Goal: Task Accomplishment & Management: Complete application form

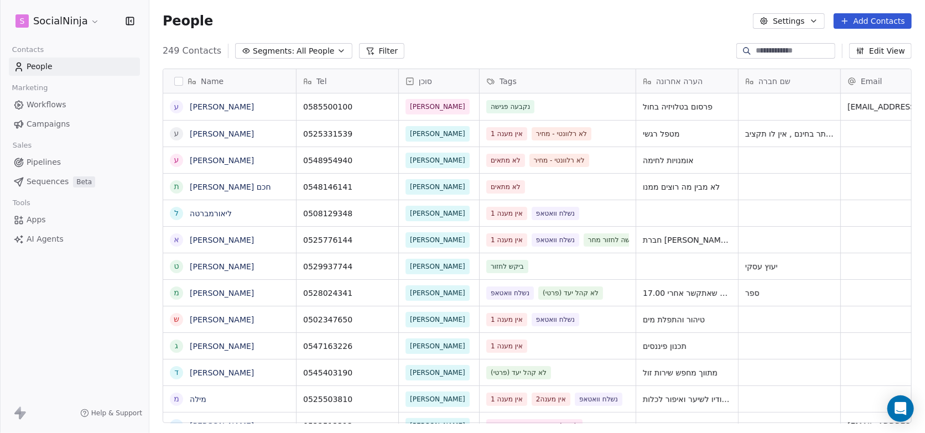
drag, startPoint x: 550, startPoint y: 41, endPoint x: 491, endPoint y: 59, distance: 61.9
click at [550, 41] on div "People Settings Add Contacts" at bounding box center [537, 21] width 776 height 42
click at [89, 23] on html "S SocialNinja Contacts People Marketing Workflows Campaigns Sales Pipelines Seq…" at bounding box center [462, 216] width 925 height 433
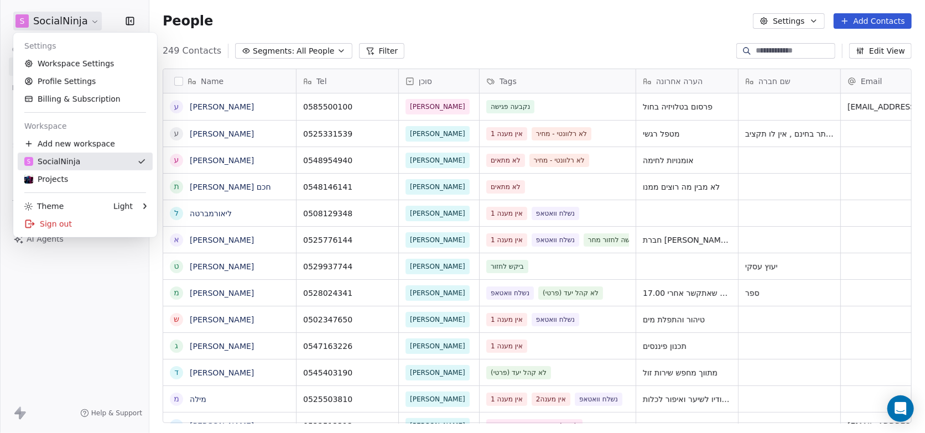
click at [89, 167] on link "S SocialNinja" at bounding box center [85, 162] width 135 height 18
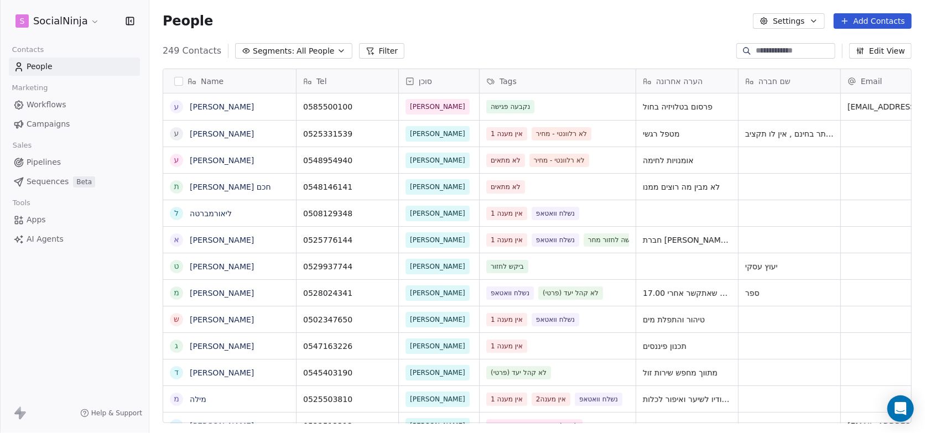
click at [93, 24] on html "S SocialNinja Contacts People Marketing Workflows Campaigns Sales Pipelines Seq…" at bounding box center [462, 216] width 925 height 433
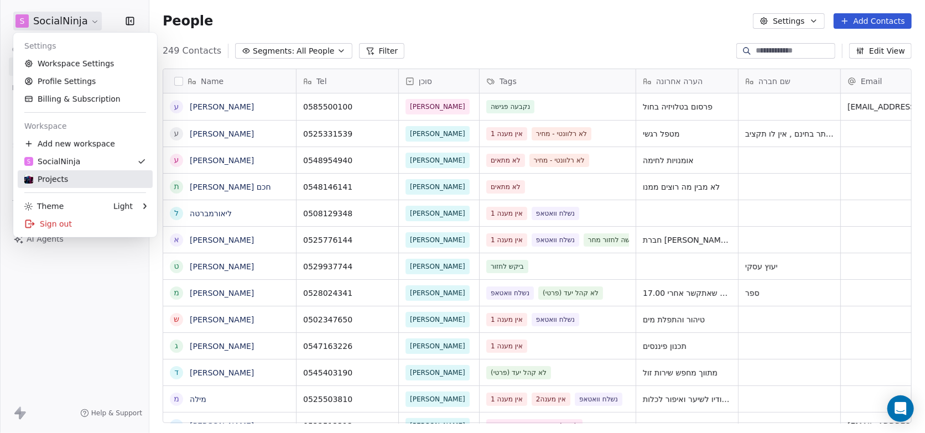
click at [77, 174] on div "Projects" at bounding box center [85, 179] width 122 height 11
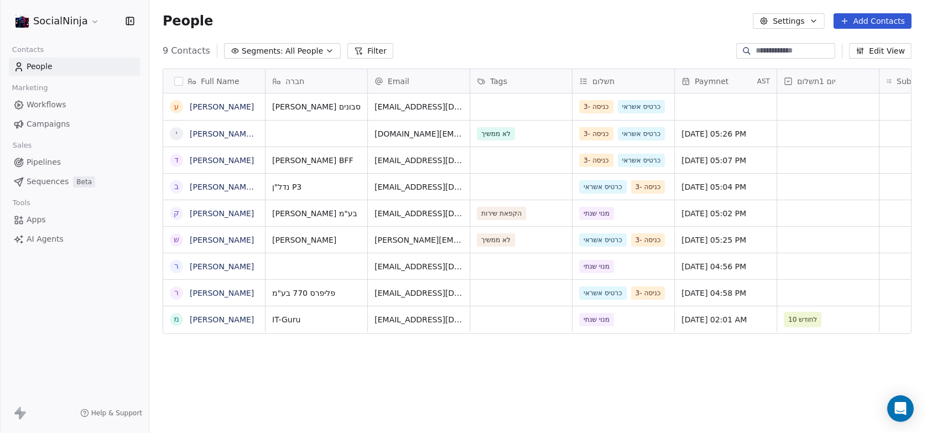
scroll to position [373, 767]
click at [860, 26] on button "Add Contacts" at bounding box center [873, 20] width 78 height 15
click at [851, 45] on span "Create new contact" at bounding box center [879, 45] width 76 height 12
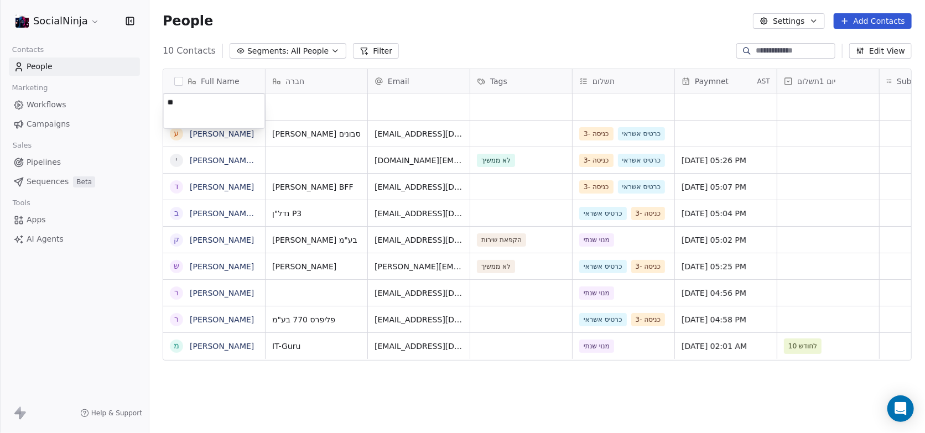
type textarea "*"
type textarea "********"
click at [285, 103] on html "SocialNinja Contacts People Marketing Workflows Campaigns Sales Pipelines Seque…" at bounding box center [462, 216] width 925 height 433
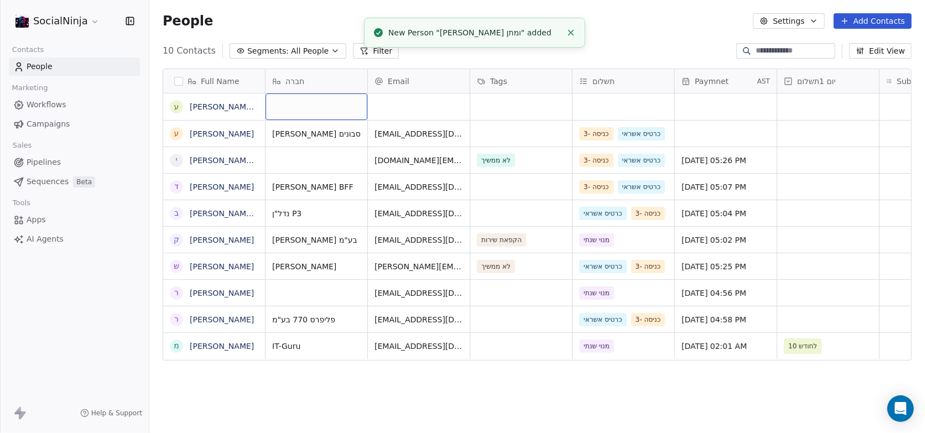
click at [285, 103] on div "grid" at bounding box center [317, 106] width 102 height 27
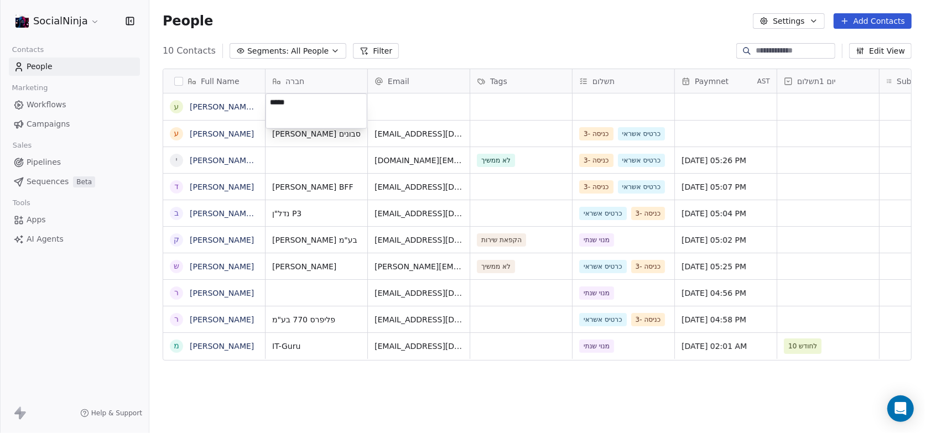
type textarea "******"
click at [387, 100] on html "SocialNinja Contacts People Marketing Workflows Campaigns Sales Pipelines Seque…" at bounding box center [462, 216] width 925 height 433
click at [394, 110] on div "grid" at bounding box center [419, 106] width 102 height 27
type input "**********"
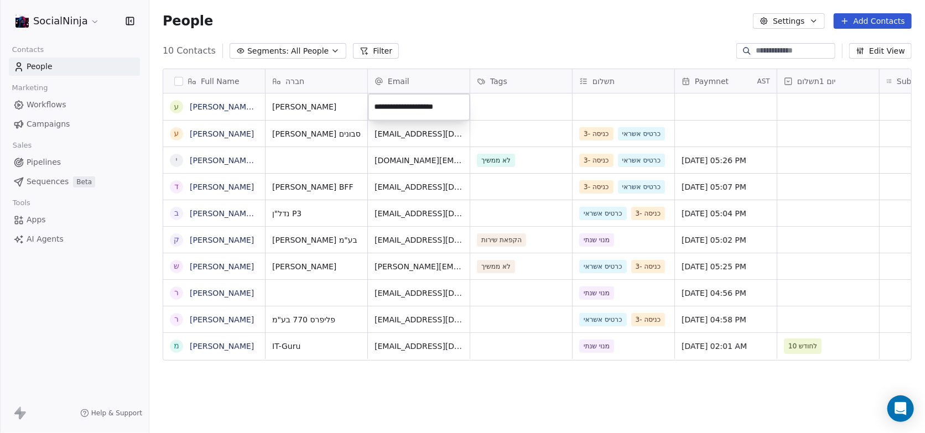
click at [480, 113] on html "SocialNinja Contacts People Marketing Workflows Campaigns Sales Pipelines Seque…" at bounding box center [462, 216] width 925 height 433
click at [592, 113] on div "grid" at bounding box center [624, 106] width 102 height 27
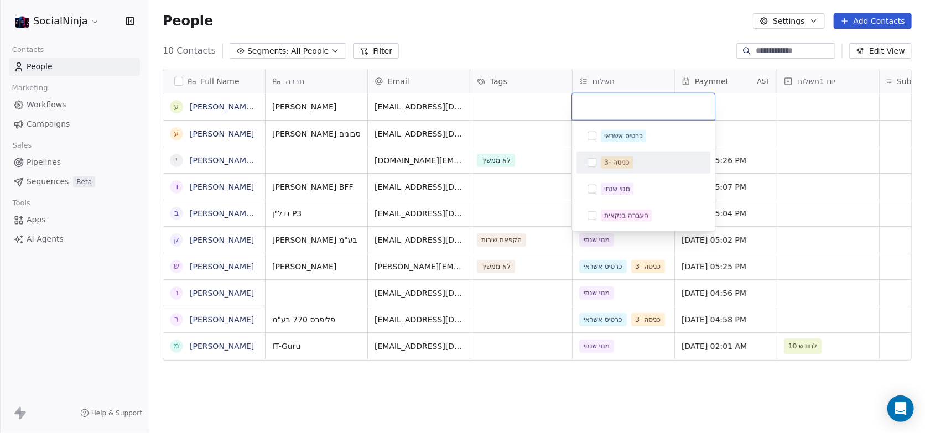
drag, startPoint x: 588, startPoint y: 160, endPoint x: 594, endPoint y: 151, distance: 10.4
click at [589, 160] on button "Suggestions" at bounding box center [591, 162] width 9 height 9
click at [592, 138] on button "Suggestions" at bounding box center [591, 136] width 9 height 9
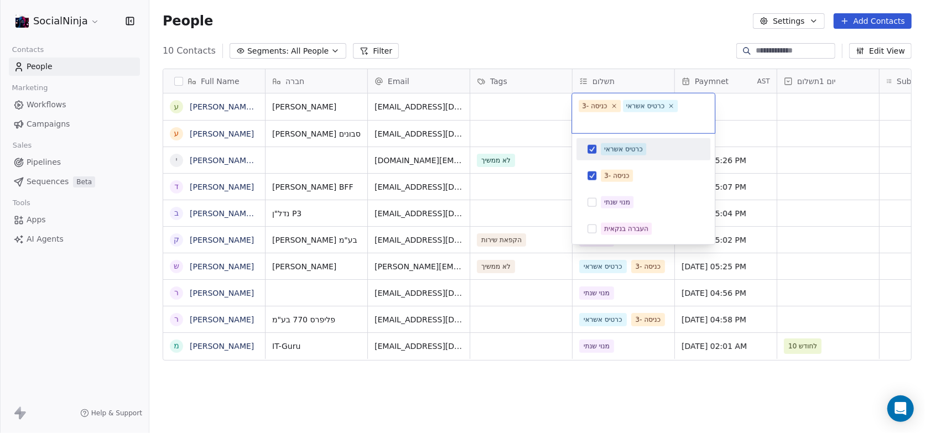
click at [627, 24] on html "SocialNinja Contacts People Marketing Workflows Campaigns Sales Pipelines Seque…" at bounding box center [462, 216] width 925 height 433
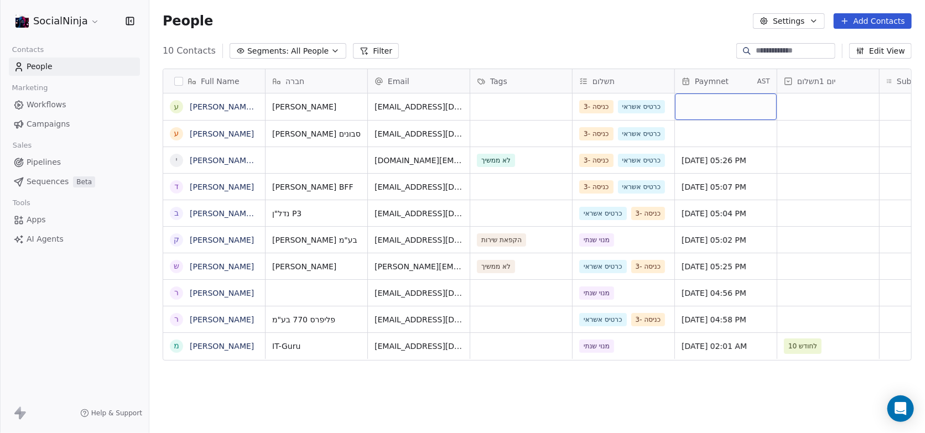
click at [726, 110] on div "grid" at bounding box center [726, 106] width 102 height 27
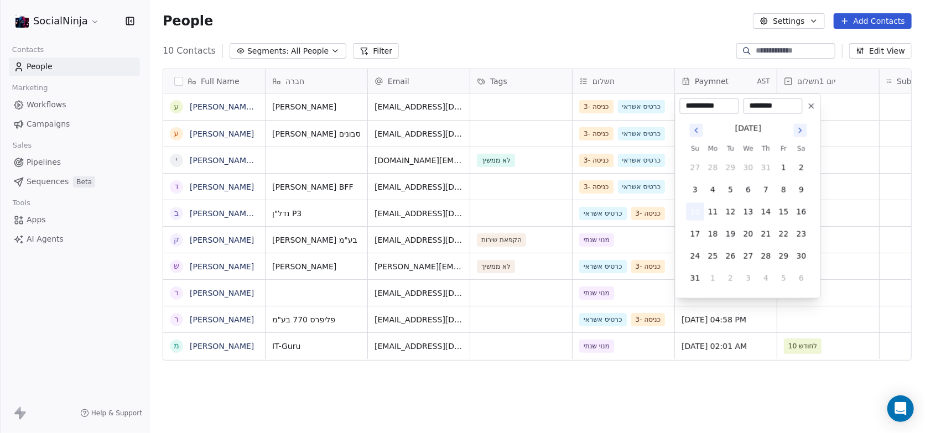
click at [693, 208] on button "10" at bounding box center [695, 212] width 18 height 18
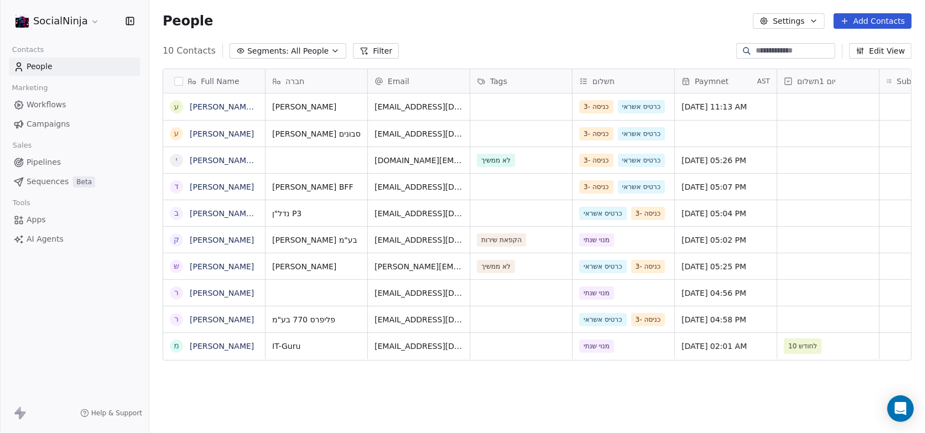
click at [642, 35] on html "SocialNinja Contacts People Marketing Workflows Campaigns Sales Pipelines Seque…" at bounding box center [462, 216] width 925 height 433
click at [197, 108] on link "[PERSON_NAME] ומתן" at bounding box center [230, 106] width 81 height 9
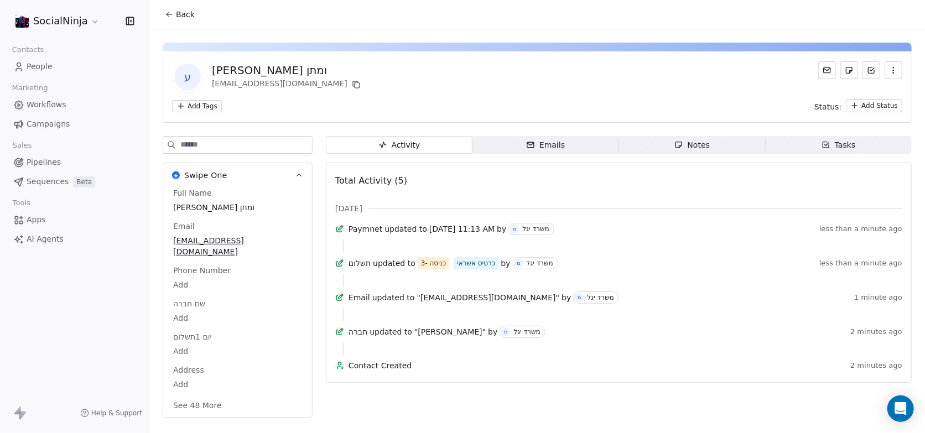
click at [682, 147] on icon "button" at bounding box center [678, 145] width 9 height 9
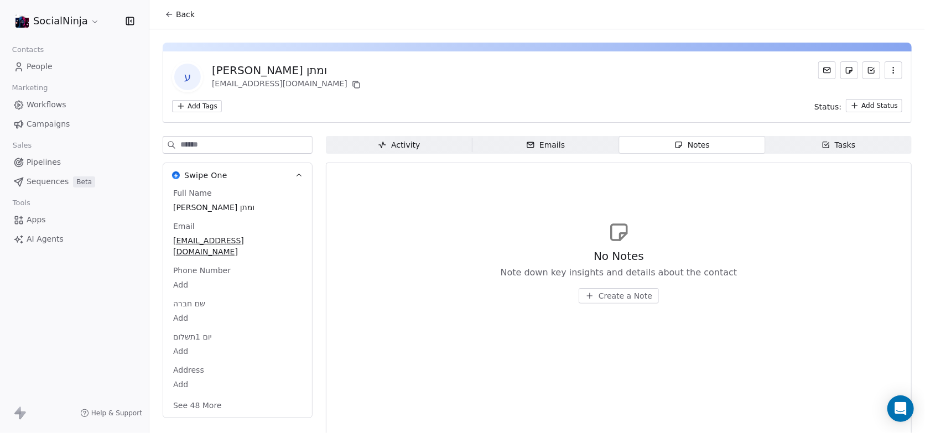
click at [419, 206] on div "No Notes Note down key insights and details about the contact Create a Note" at bounding box center [618, 262] width 567 height 136
click at [489, 246] on div "No Notes Note down key insights and details about the contact Create a Note" at bounding box center [618, 262] width 567 height 136
click at [589, 293] on icon "button" at bounding box center [589, 296] width 9 height 9
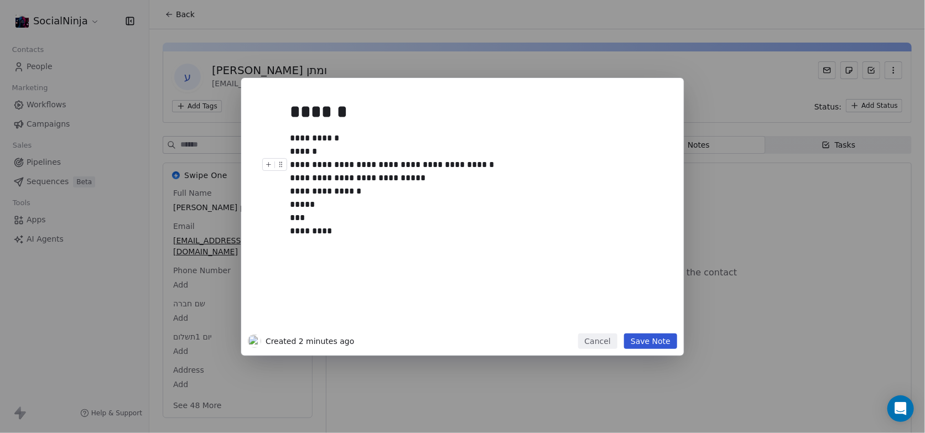
click at [459, 165] on div "**********" at bounding box center [475, 164] width 370 height 13
click at [651, 340] on button "Save Note" at bounding box center [650, 341] width 53 height 15
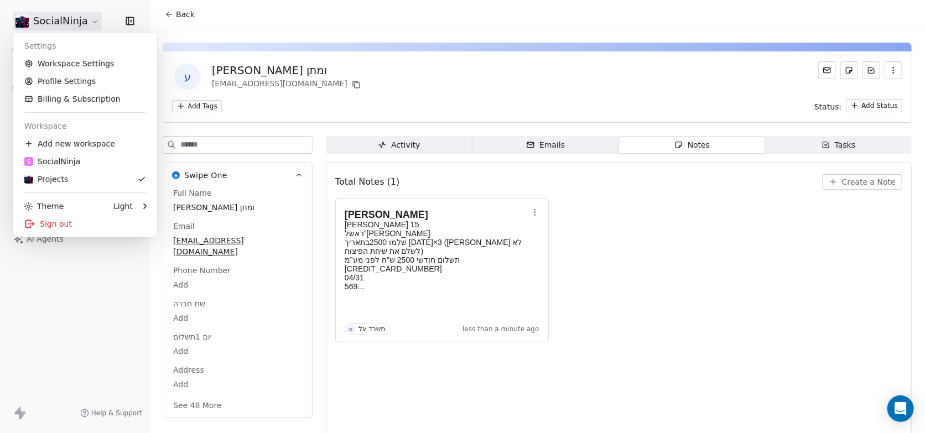
click at [89, 24] on html "SocialNinja Contacts People Marketing Workflows Campaigns Sales Pipelines Seque…" at bounding box center [462, 216] width 925 height 433
click at [66, 164] on div "S SocialNinja" at bounding box center [52, 161] width 56 height 11
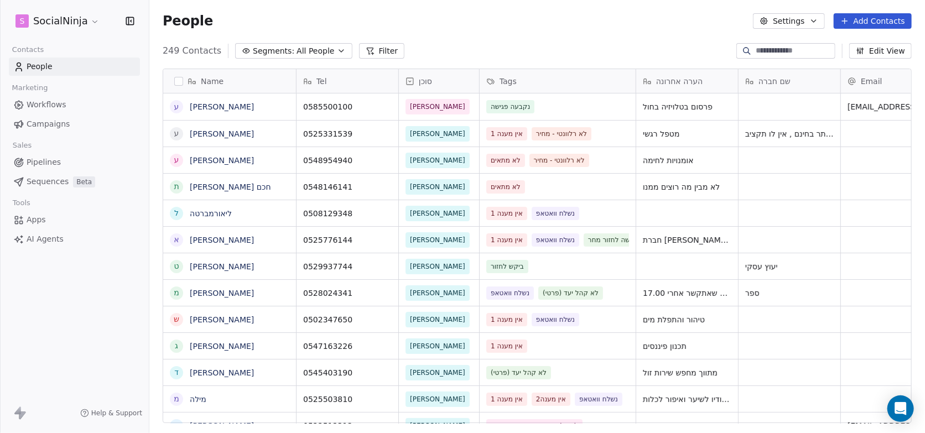
scroll to position [373, 767]
click at [758, 51] on input at bounding box center [794, 50] width 77 height 11
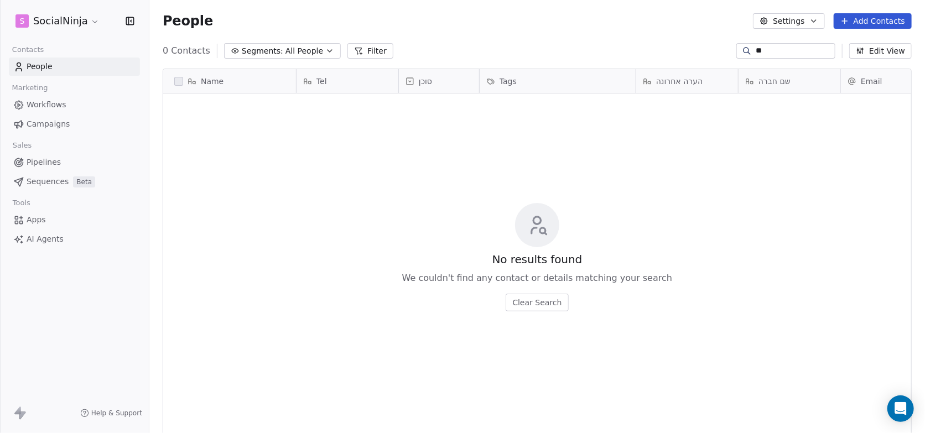
type input "*"
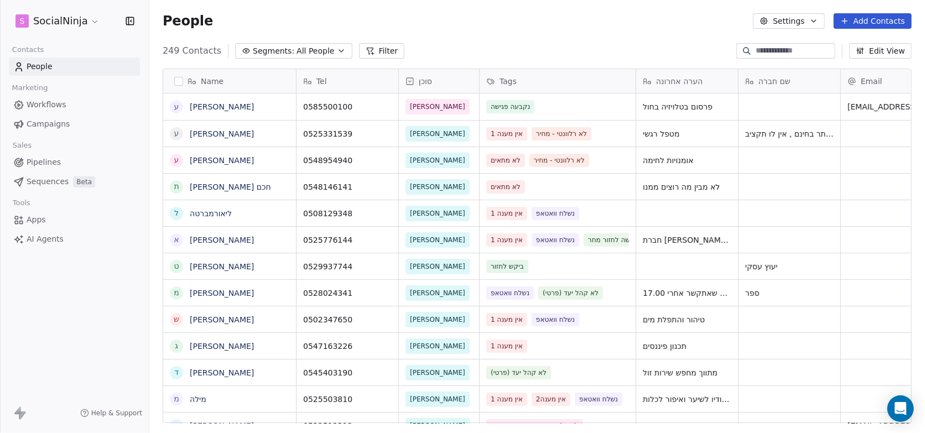
click at [866, 23] on button "Add Contacts" at bounding box center [873, 20] width 78 height 15
click at [866, 44] on span "Create new contact" at bounding box center [879, 45] width 76 height 12
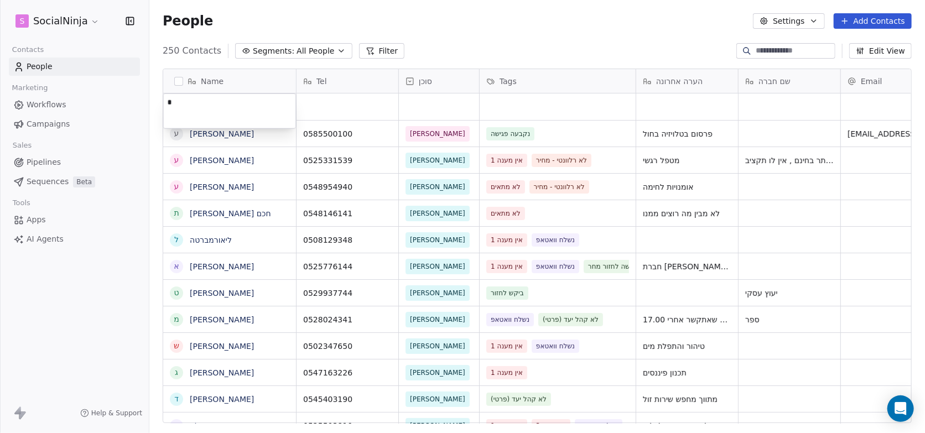
type textarea "**"
click at [334, 112] on html "S SocialNinja Contacts People Marketing Workflows Campaigns Sales Pipelines Seq…" at bounding box center [462, 216] width 925 height 433
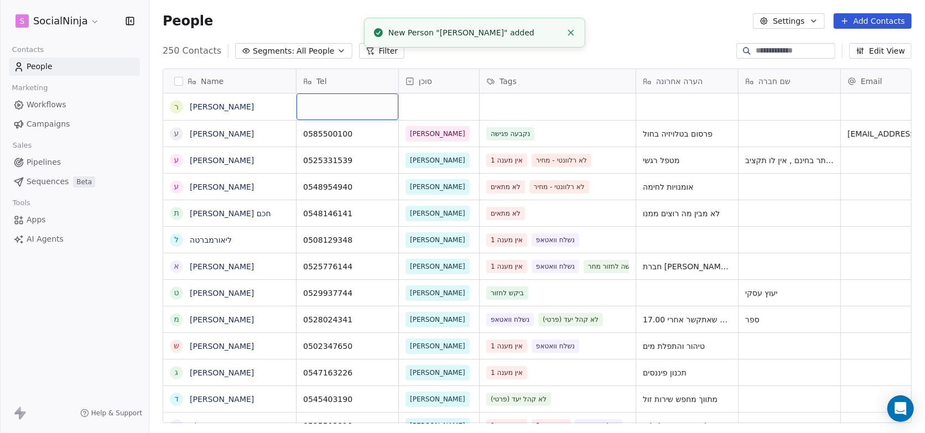
click at [334, 112] on div "grid" at bounding box center [347, 106] width 102 height 27
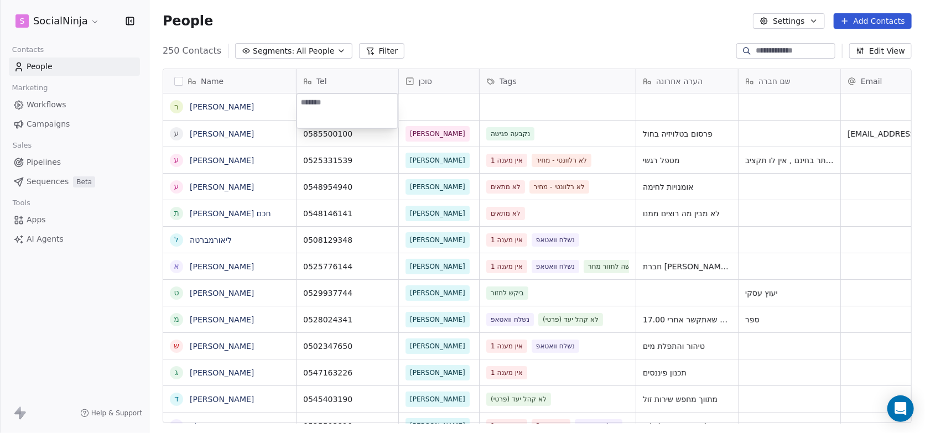
paste textarea "**********"
type textarea "**********"
click at [419, 102] on html "S SocialNinja Contacts People Marketing Workflows Campaigns Sales Pipelines Seq…" at bounding box center [462, 216] width 925 height 433
click at [419, 102] on div "grid" at bounding box center [439, 106] width 80 height 27
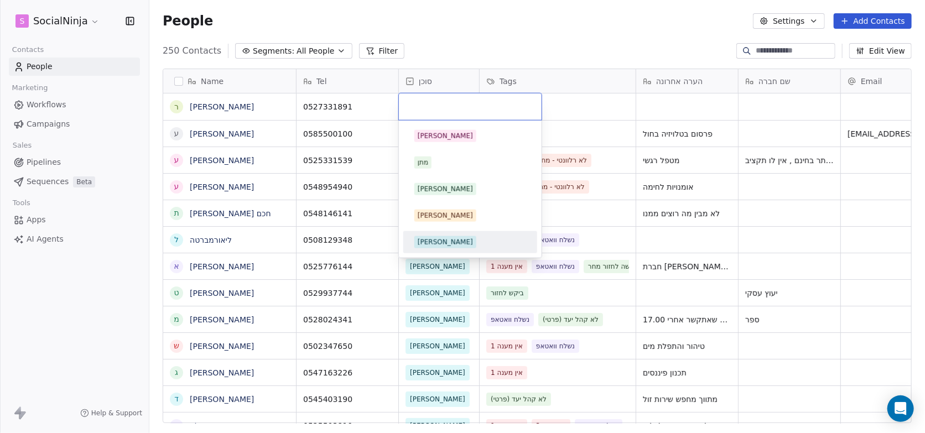
click at [419, 237] on div "[PERSON_NAME]" at bounding box center [445, 242] width 55 height 10
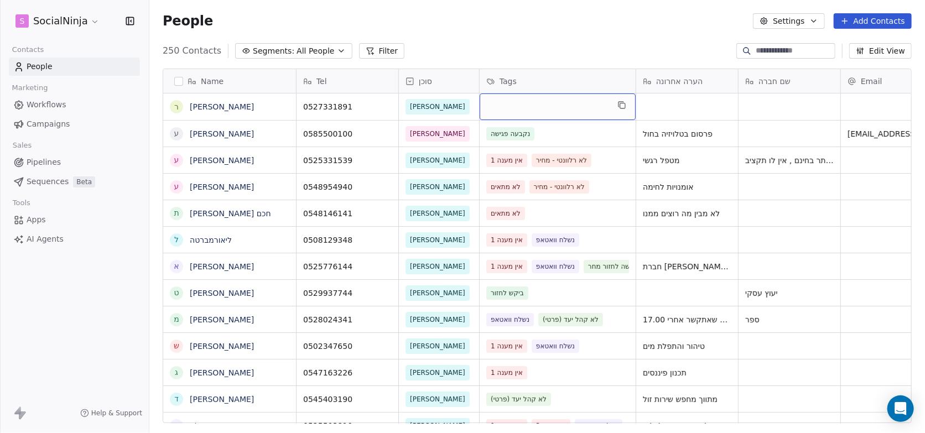
click at [495, 108] on div "grid" at bounding box center [558, 106] width 156 height 27
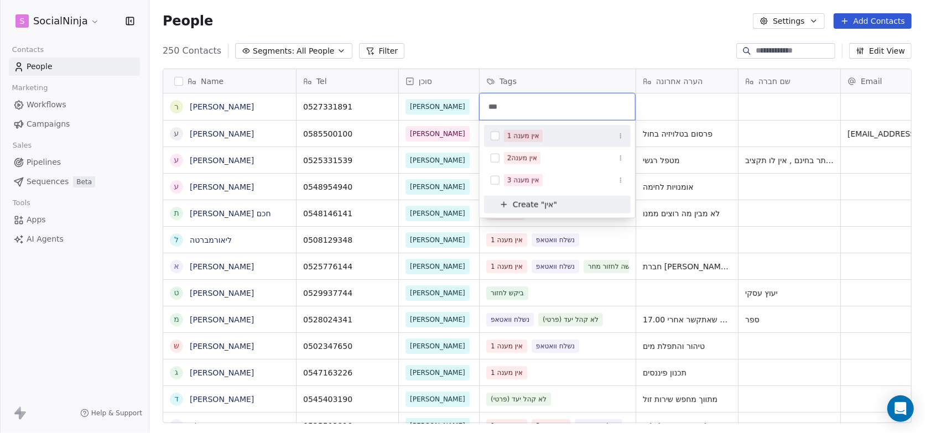
type input "***"
click at [491, 137] on button "Suggestions" at bounding box center [495, 136] width 9 height 9
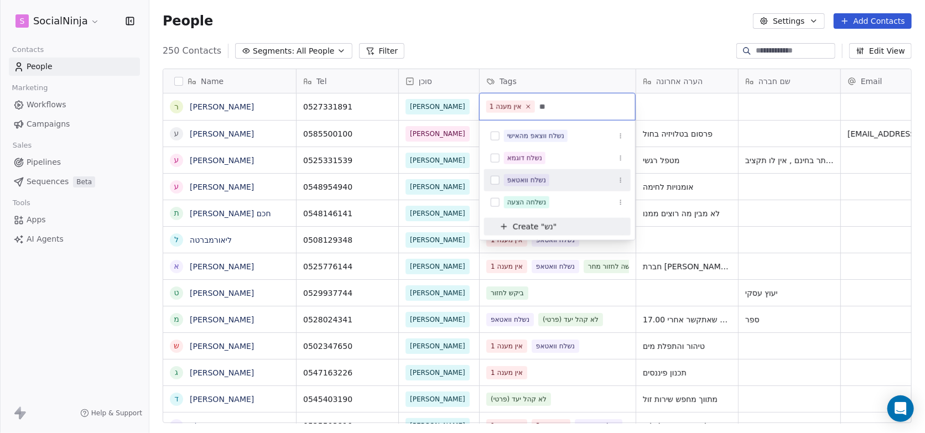
type input "**"
click at [497, 178] on button "Suggestions" at bounding box center [495, 180] width 9 height 9
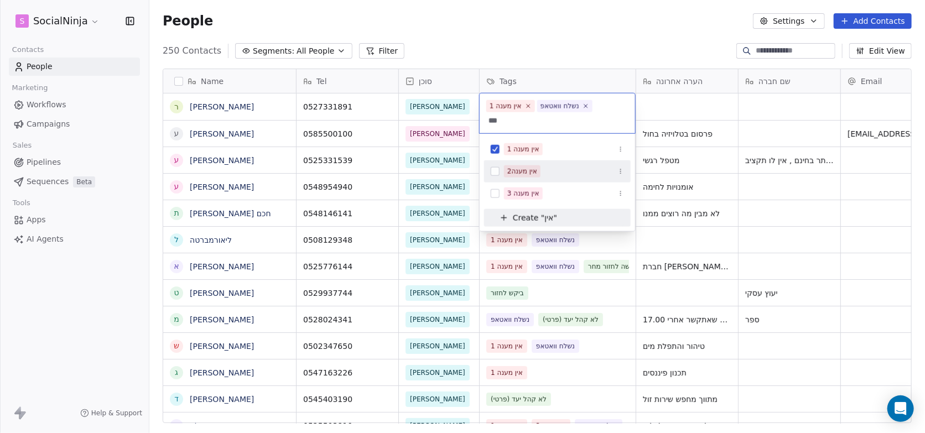
type input "***"
click at [497, 172] on button "Suggestions" at bounding box center [495, 171] width 9 height 9
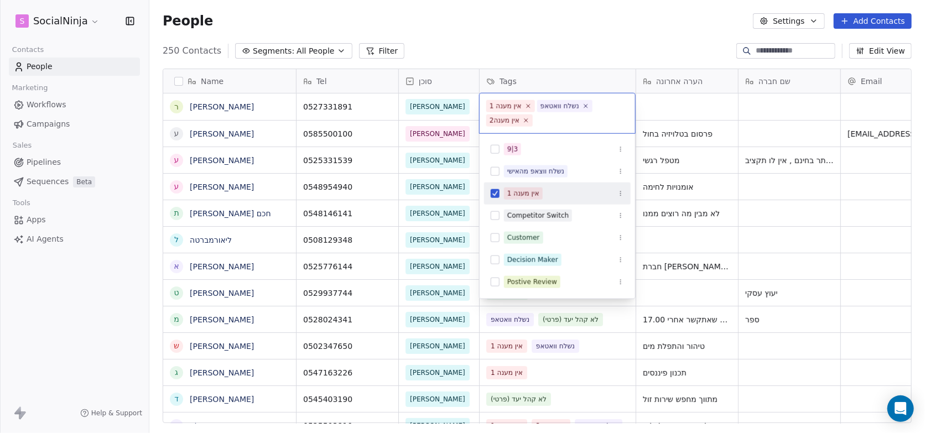
click at [516, 49] on html "S SocialNinja Contacts People Marketing Workflows Campaigns Sales Pipelines Seq…" at bounding box center [462, 216] width 925 height 433
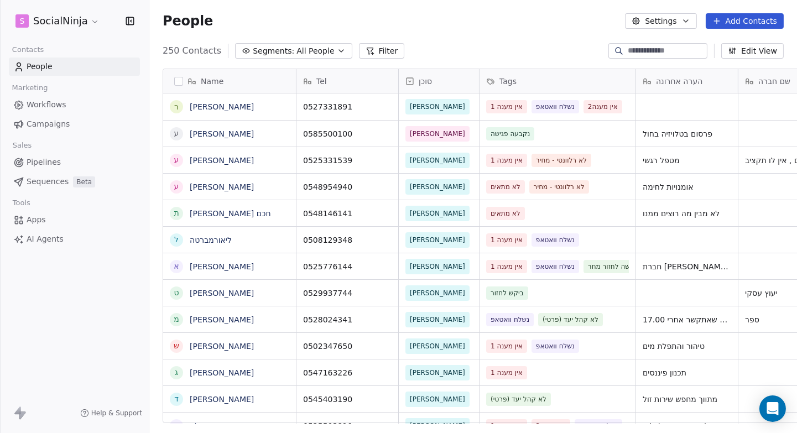
scroll to position [373, 639]
click at [755, 18] on button "Add Contacts" at bounding box center [745, 20] width 78 height 15
click at [741, 41] on span "Create new contact" at bounding box center [751, 45] width 76 height 12
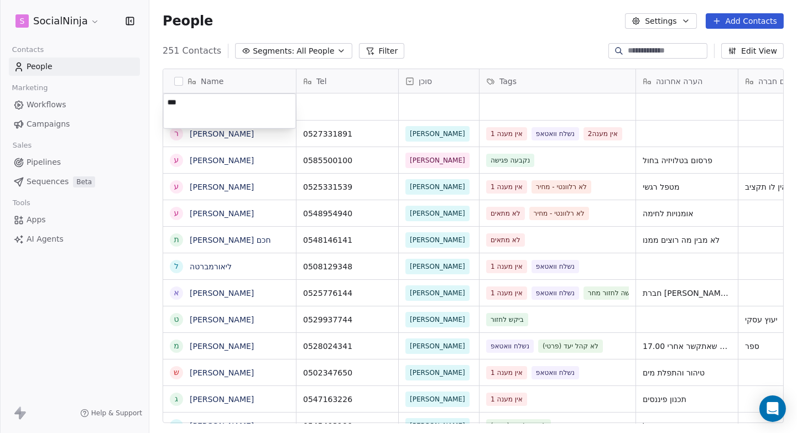
type textarea "****"
click at [317, 106] on html "S SocialNinja Contacts People Marketing Workflows Campaigns Sales Pipelines Seq…" at bounding box center [398, 216] width 797 height 433
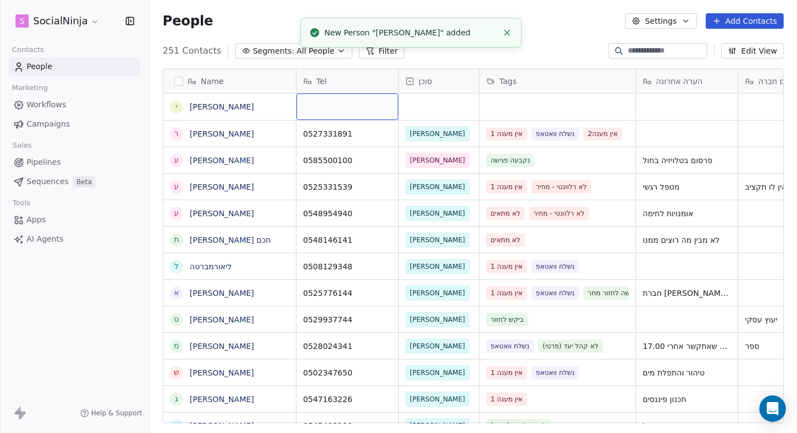
click at [317, 106] on div "grid" at bounding box center [347, 106] width 102 height 27
type textarea "**********"
click at [437, 105] on html "S SocialNinja Contacts People Marketing Workflows Campaigns Sales Pipelines Seq…" at bounding box center [398, 216] width 797 height 433
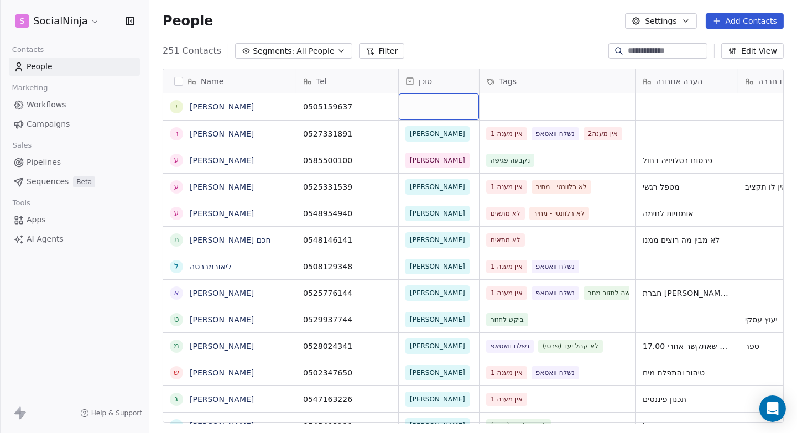
click at [422, 108] on div "grid" at bounding box center [439, 106] width 80 height 27
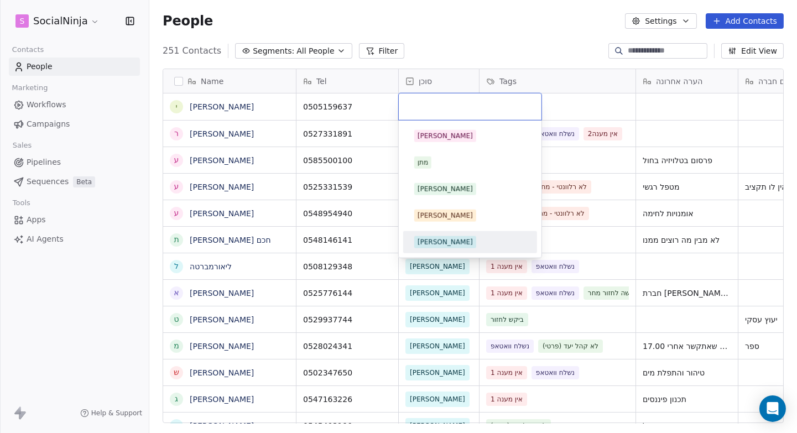
click at [431, 243] on span "[PERSON_NAME]" at bounding box center [445, 242] width 62 height 12
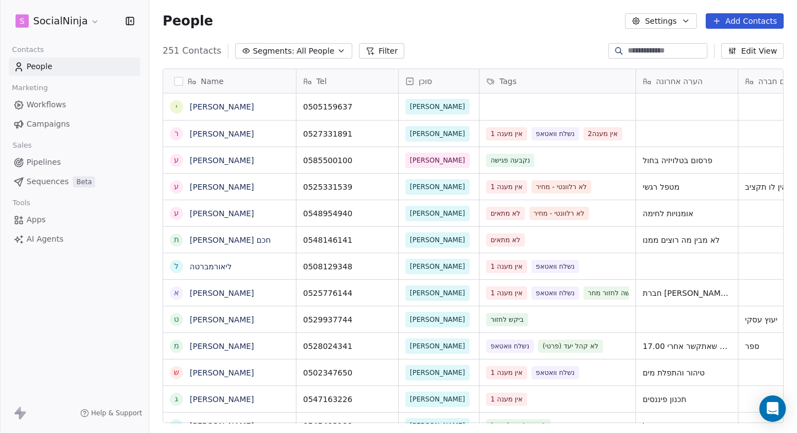
click at [441, 24] on div "People Settings Add Contacts" at bounding box center [473, 20] width 621 height 15
click at [694, 112] on div "grid" at bounding box center [687, 106] width 102 height 27
type textarea "*"
type textarea "**********"
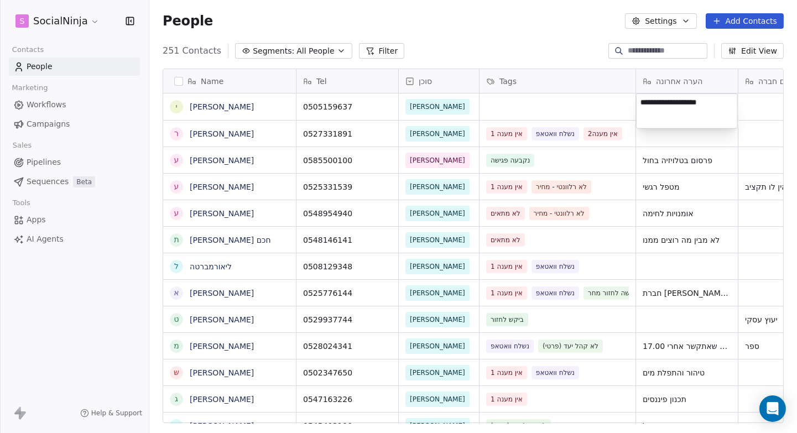
click at [526, 24] on html "S SocialNinja Contacts People Marketing Workflows Campaigns Sales Pipelines Seq…" at bounding box center [398, 216] width 797 height 433
